Goal: Task Accomplishment & Management: Manage account settings

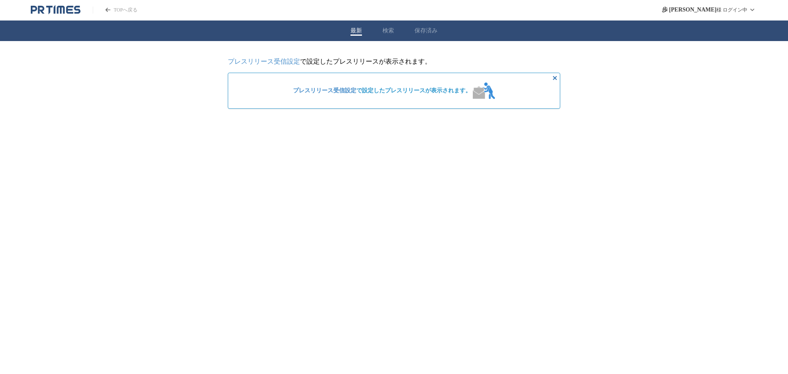
click at [554, 77] on icon "非表示にする" at bounding box center [555, 78] width 10 height 10
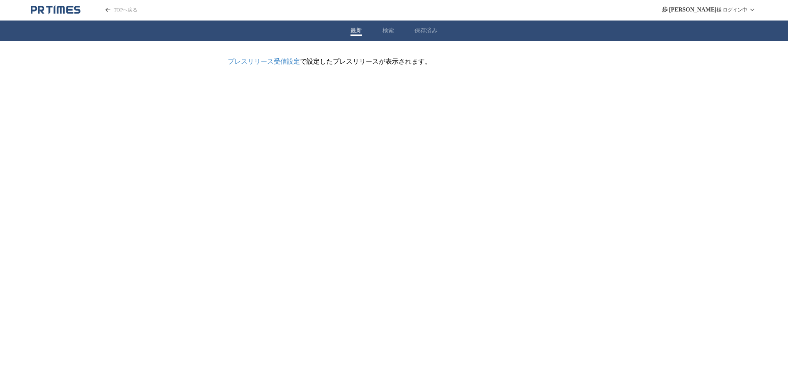
click at [286, 64] on link "プレスリリース受信設定" at bounding box center [264, 61] width 72 height 7
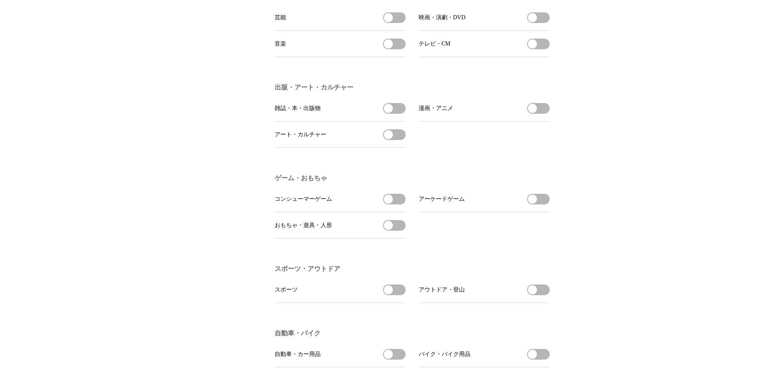
scroll to position [758, 0]
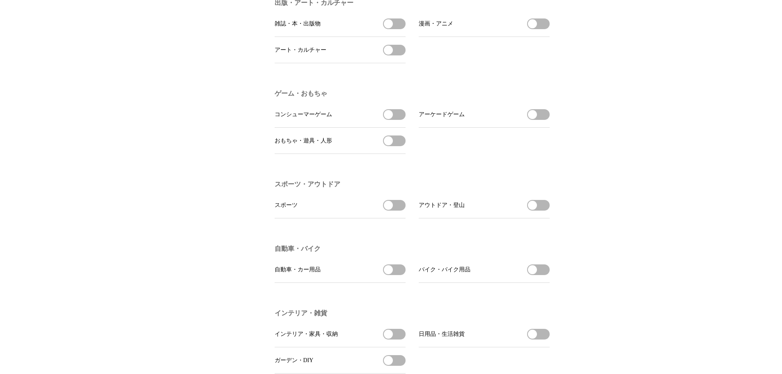
click at [396, 211] on button "スポーツを受信する" at bounding box center [394, 205] width 23 height 11
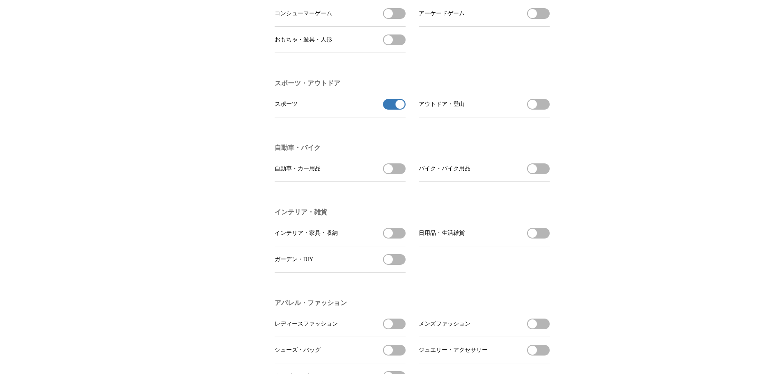
scroll to position [861, 0]
click at [387, 172] on span "button" at bounding box center [388, 167] width 9 height 9
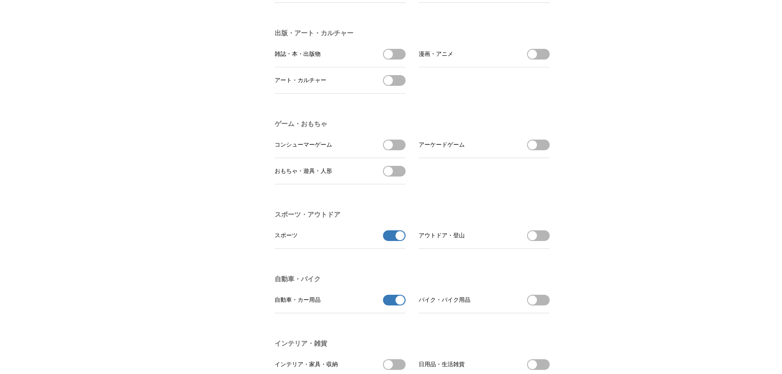
scroll to position [737, 0]
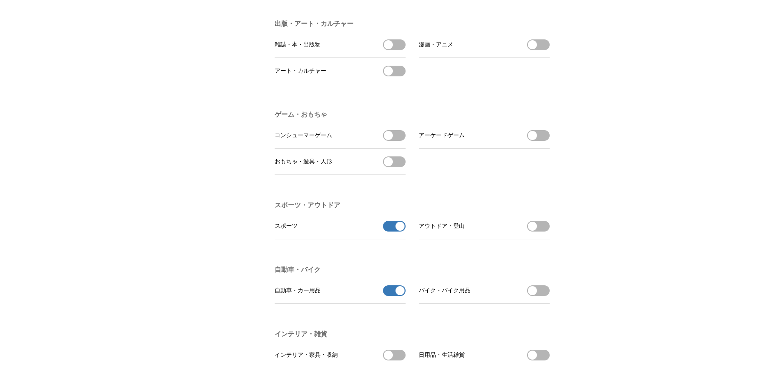
click at [395, 296] on button "自動車・カー用品の受信を解除" at bounding box center [394, 290] width 23 height 11
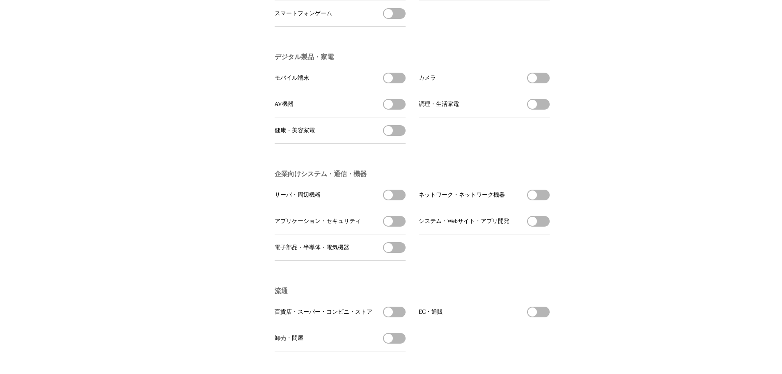
scroll to position [0, 0]
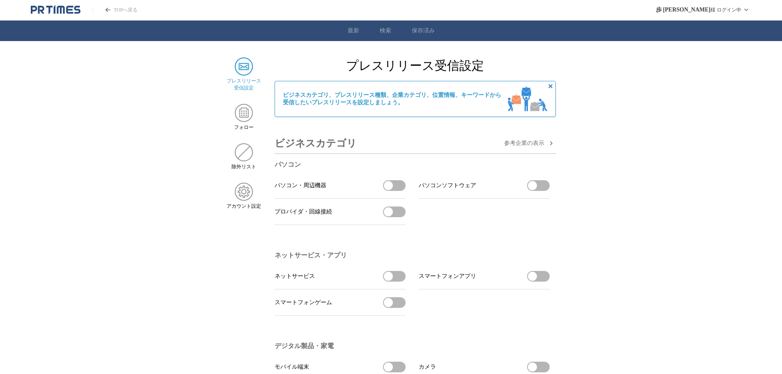
click at [553, 88] on icon "非表示にする" at bounding box center [550, 86] width 10 height 10
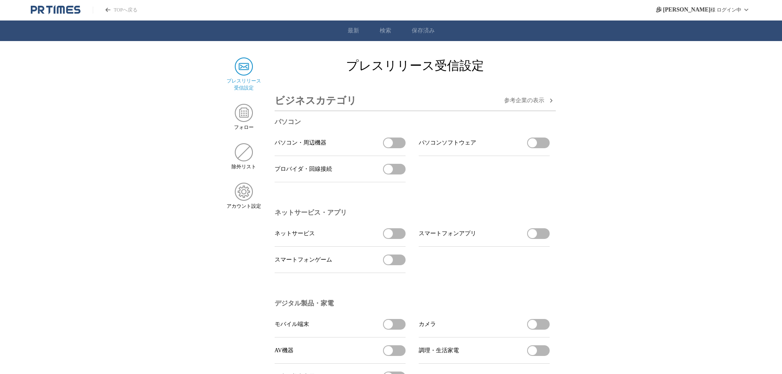
click at [126, 8] on link "TOPへ戻る" at bounding box center [115, 10] width 45 height 7
